Goal: Task Accomplishment & Management: Manage account settings

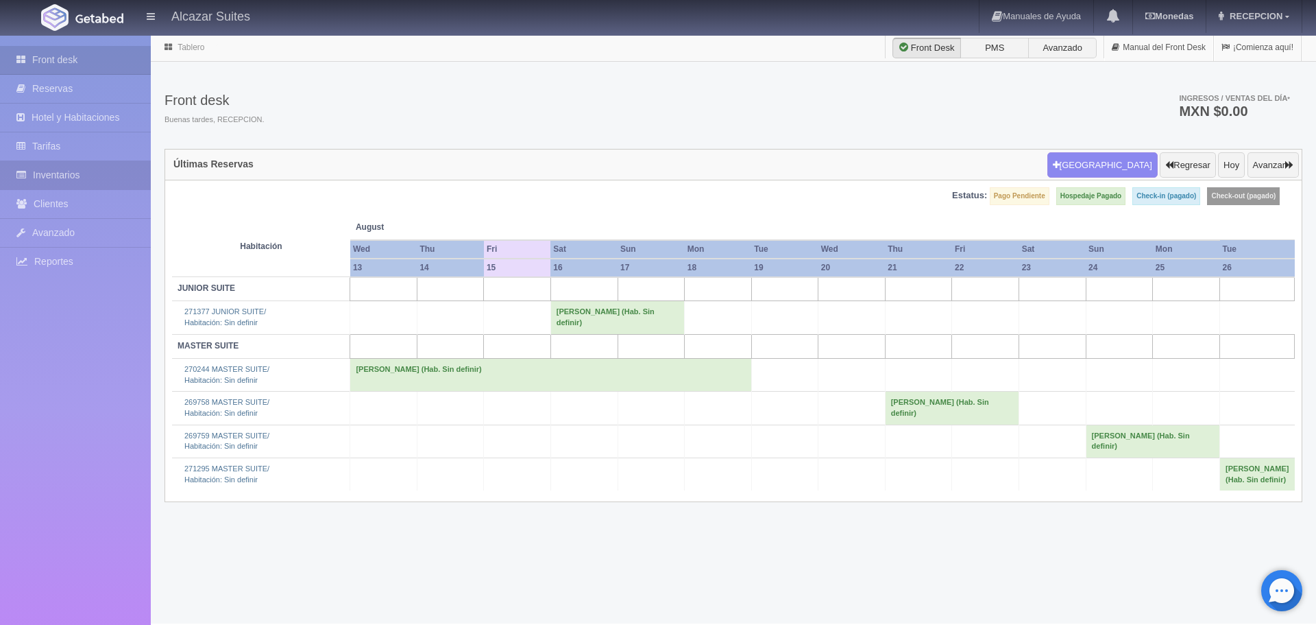
click at [88, 180] on link "Inventarios" at bounding box center [75, 175] width 151 height 28
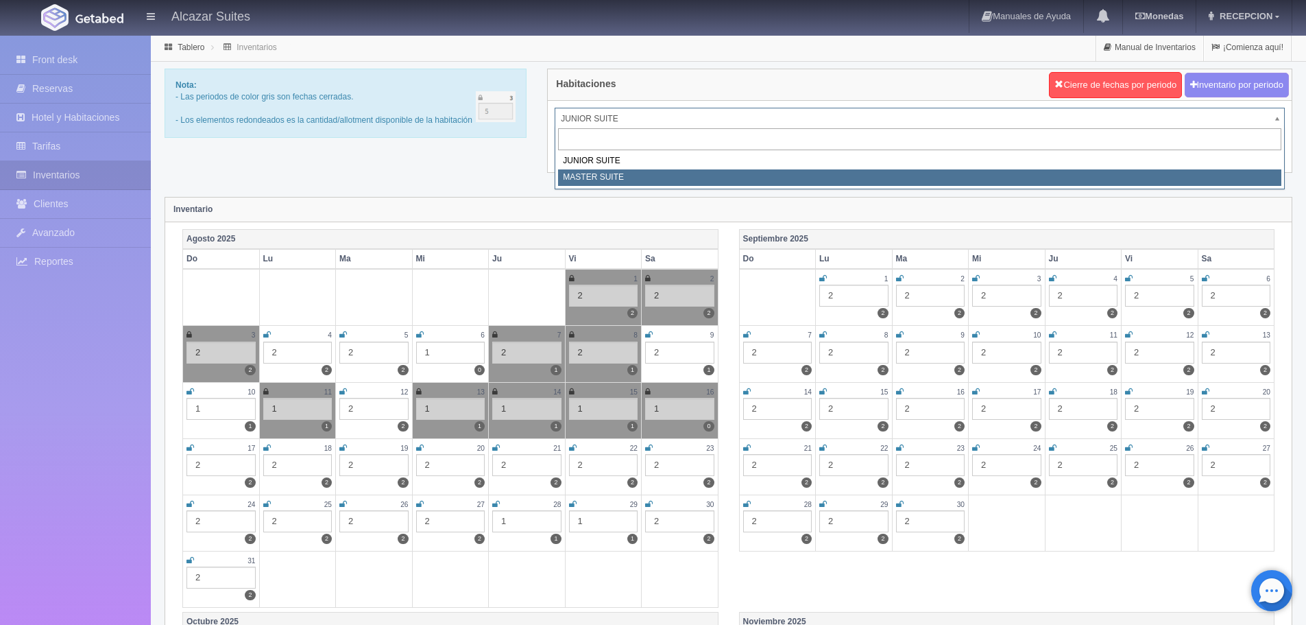
select select "305"
